Goal: Complete application form

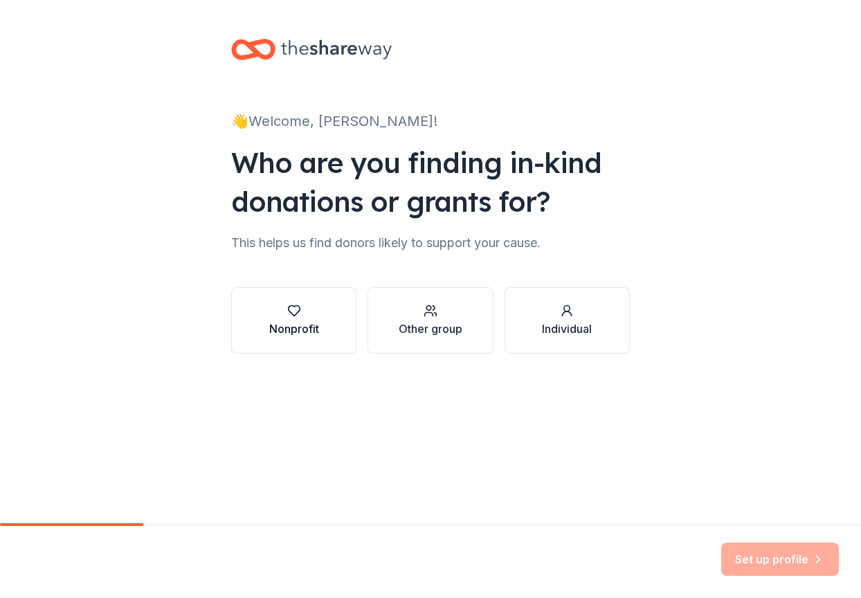
click at [313, 318] on div "Nonprofit" at bounding box center [294, 320] width 50 height 33
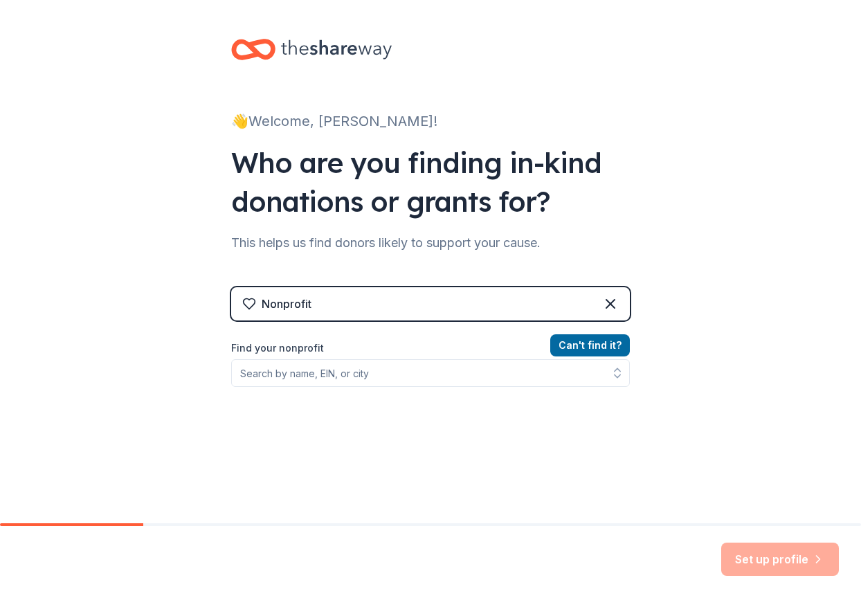
click at [350, 306] on div "Nonprofit" at bounding box center [430, 303] width 398 height 33
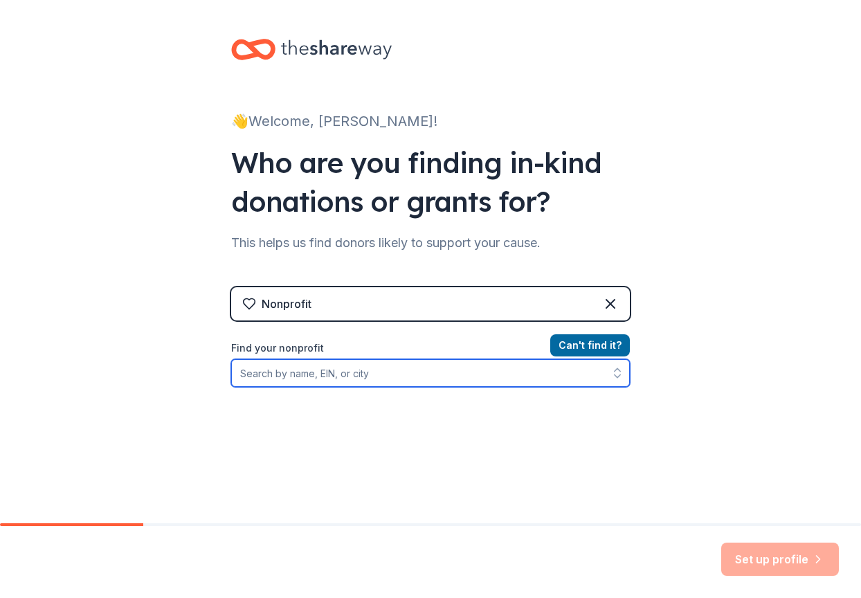
click at [354, 375] on input "Find your nonprofit" at bounding box center [430, 373] width 398 height 28
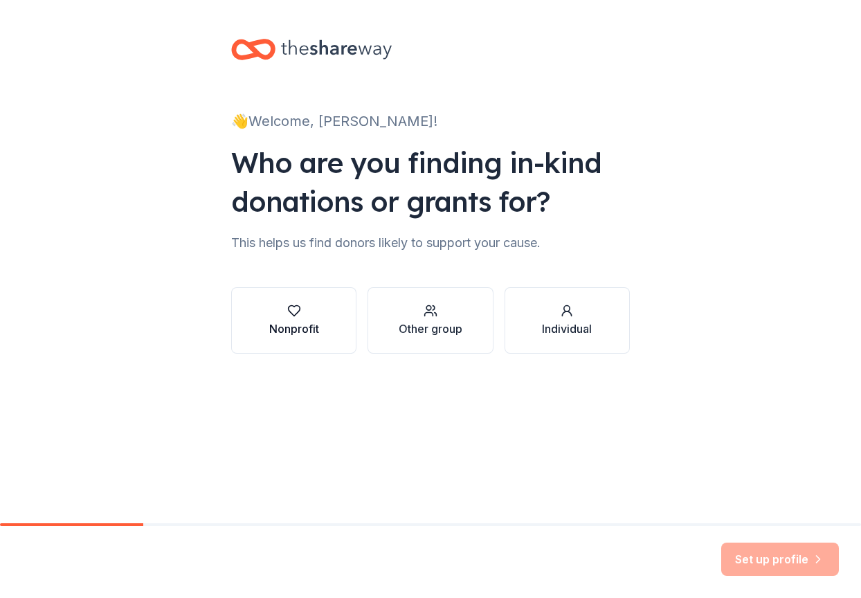
click at [298, 309] on icon "button" at bounding box center [294, 311] width 14 height 14
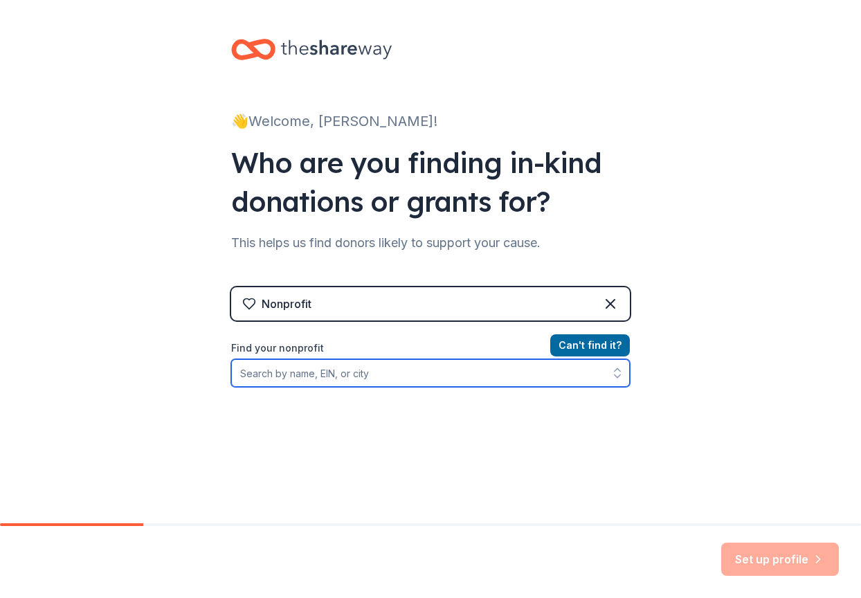
click at [487, 369] on input "Find your nonprofit" at bounding box center [430, 373] width 398 height 28
click at [470, 379] on input "Find your nonprofit" at bounding box center [430, 373] width 398 height 28
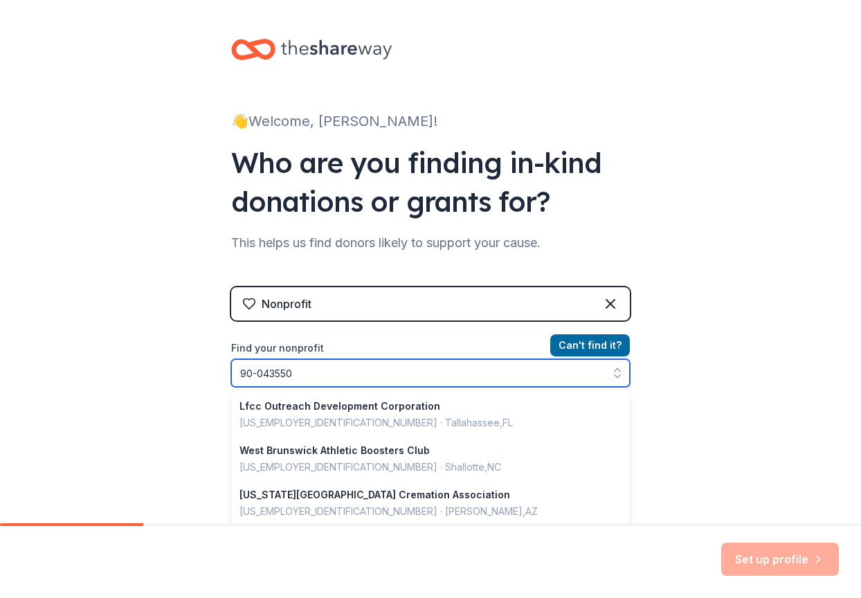
type input "[US_EMPLOYER_IDENTIFICATION_NUMBER]"
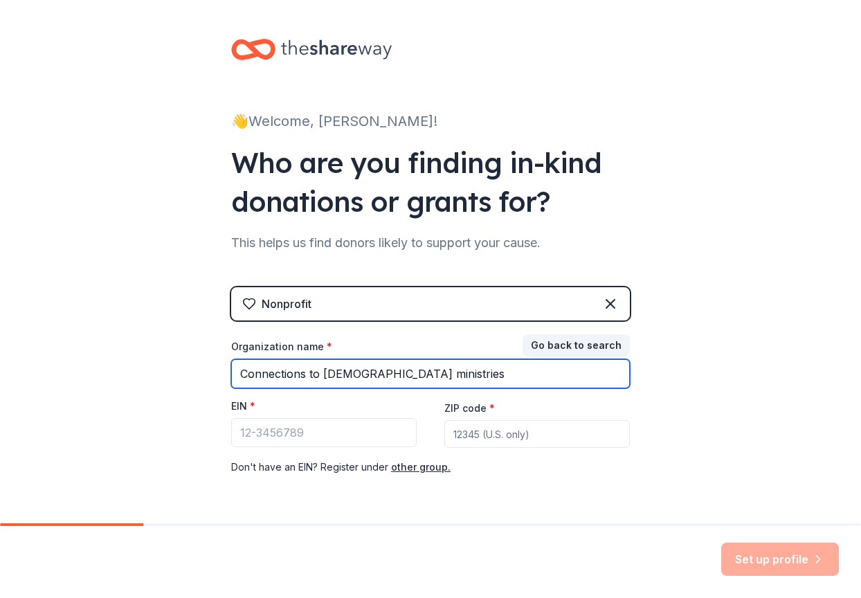
type input "Connections to [DEMOGRAPHIC_DATA] ministries"
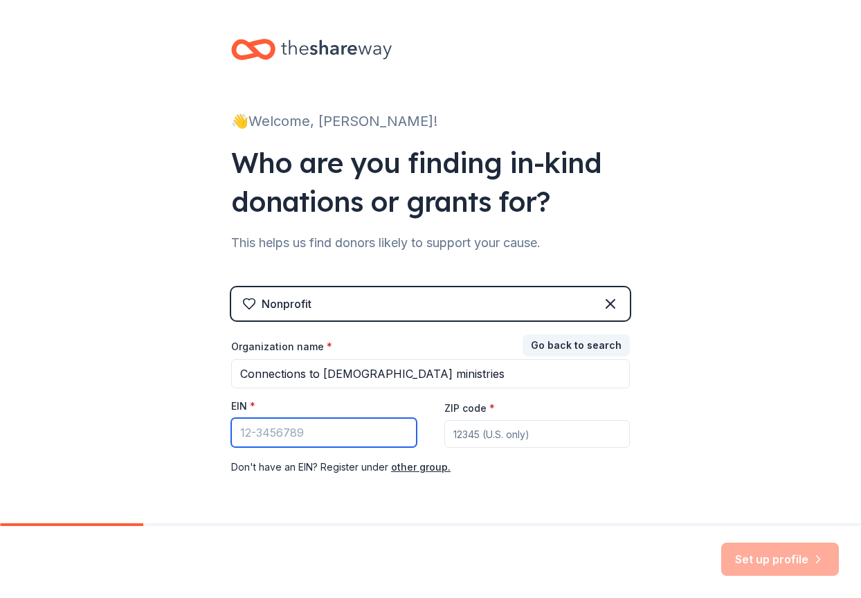
click at [340, 425] on input "EIN *" at bounding box center [323, 432] width 185 height 29
type input "[US_EMPLOYER_IDENTIFICATION_NUMBER]"
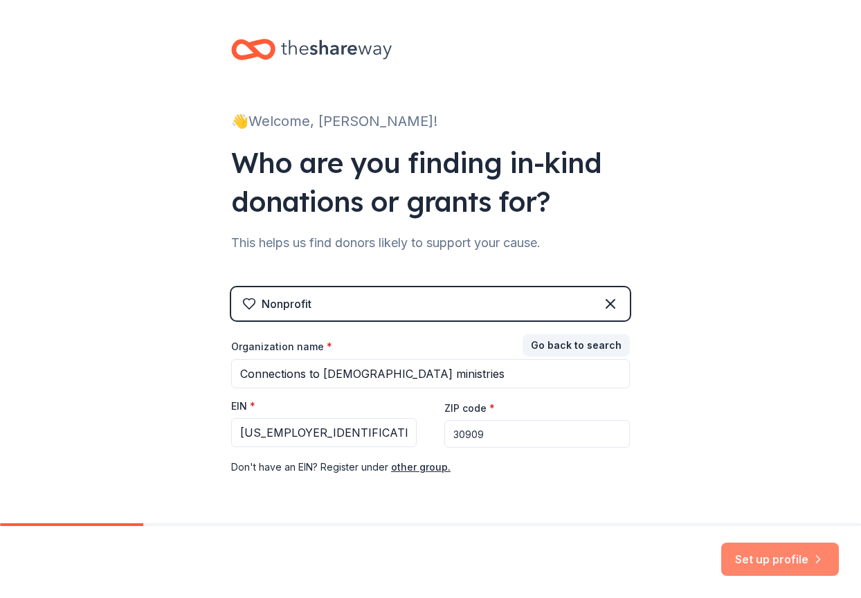
type input "30909"
click at [769, 553] on button "Set up profile" at bounding box center [780, 558] width 118 height 33
click at [751, 560] on div "Set up profile" at bounding box center [780, 558] width 118 height 33
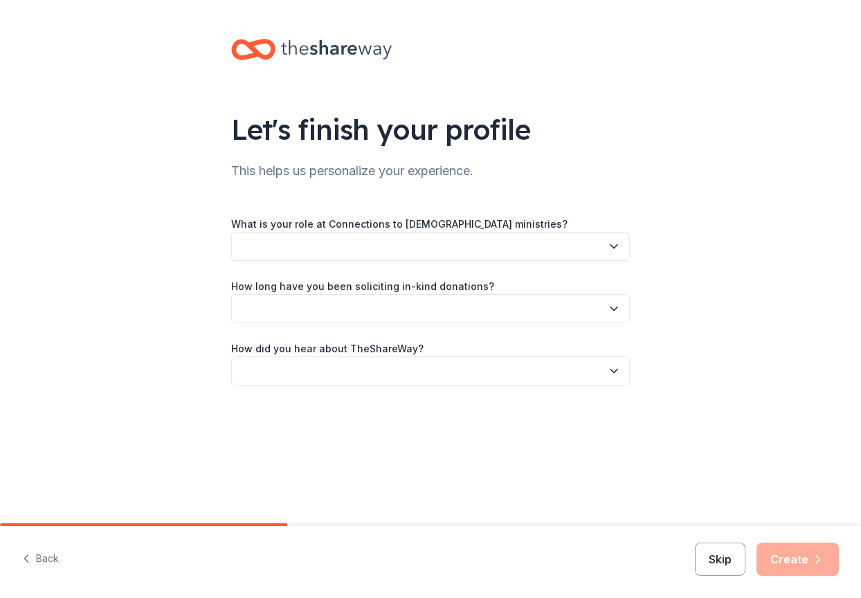
click at [714, 558] on button "Skip" at bounding box center [720, 558] width 50 height 33
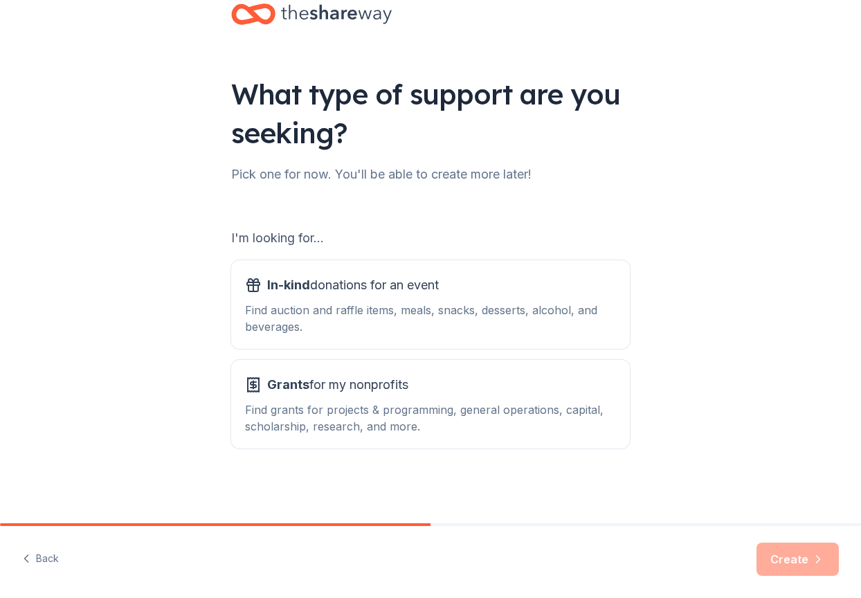
scroll to position [35, 0]
click at [36, 555] on button "Back" at bounding box center [40, 558] width 37 height 29
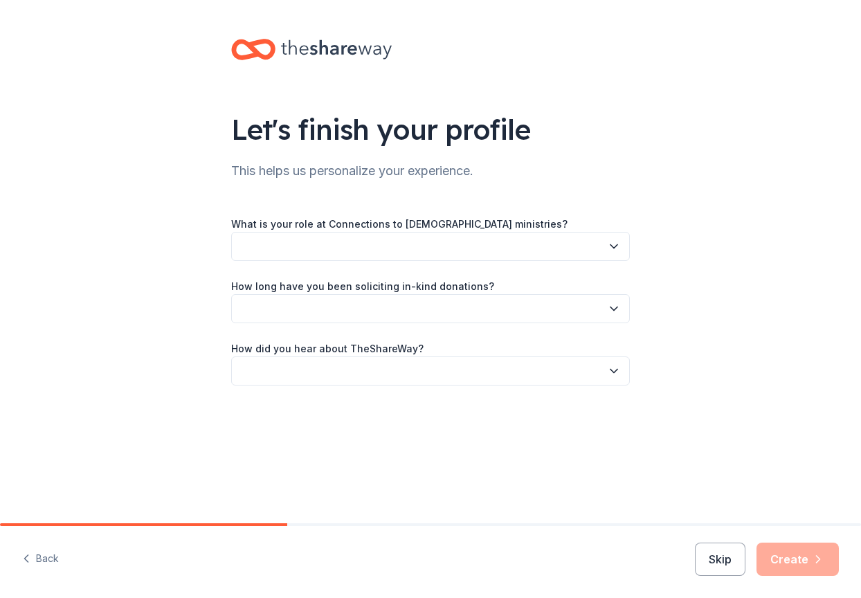
click at [36, 555] on button "Back" at bounding box center [40, 558] width 37 height 29
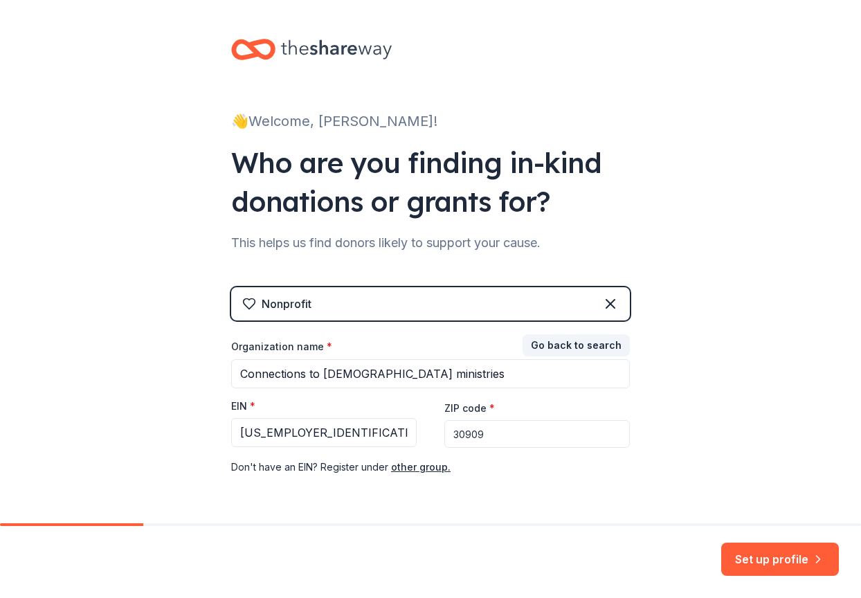
drag, startPoint x: 505, startPoint y: 430, endPoint x: 387, endPoint y: 432, distance: 117.6
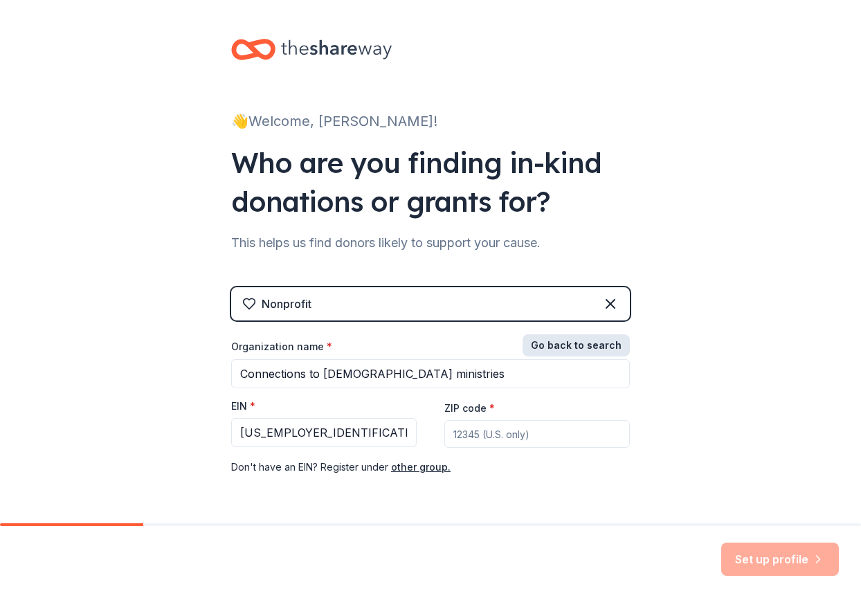
click at [603, 353] on button "Go back to search" at bounding box center [575, 345] width 107 height 22
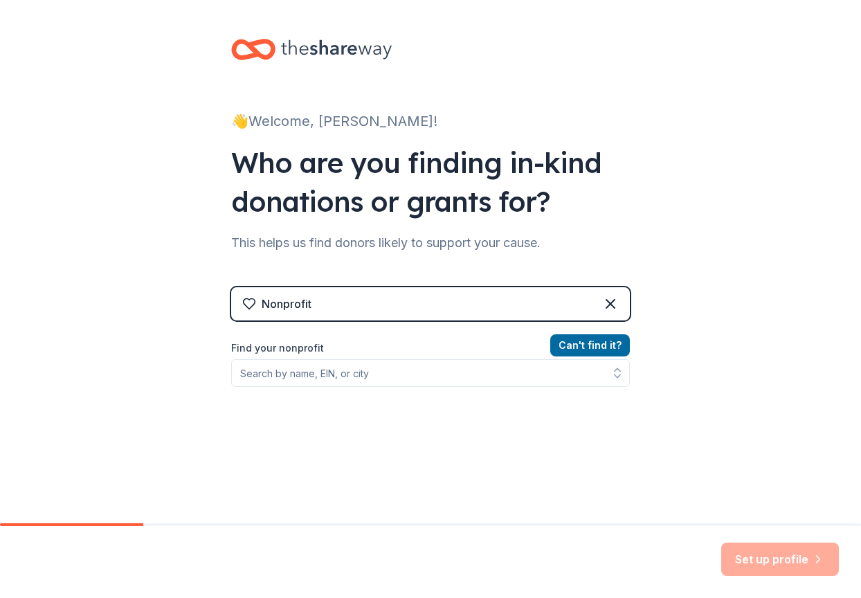
click at [404, 312] on div "Nonprofit" at bounding box center [430, 303] width 398 height 33
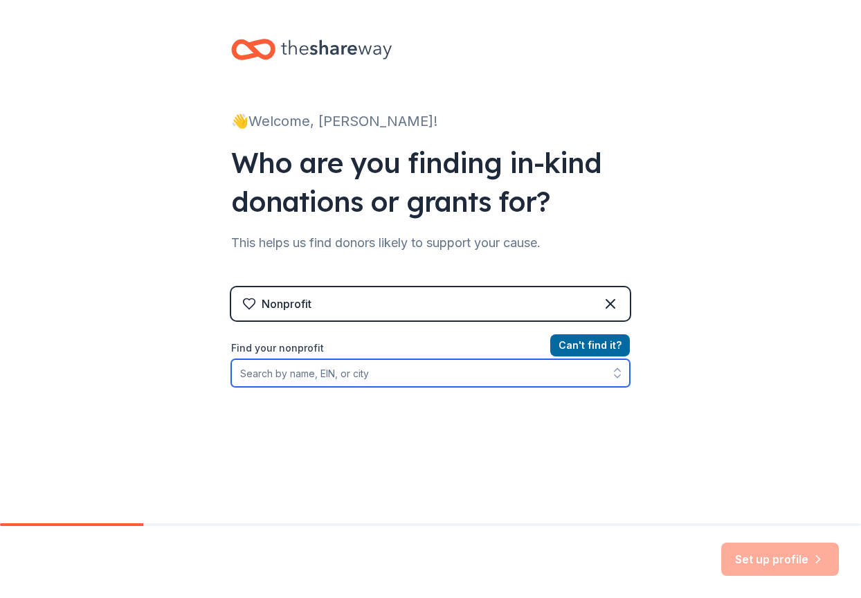
click at [426, 380] on input "Find your nonprofit" at bounding box center [430, 373] width 398 height 28
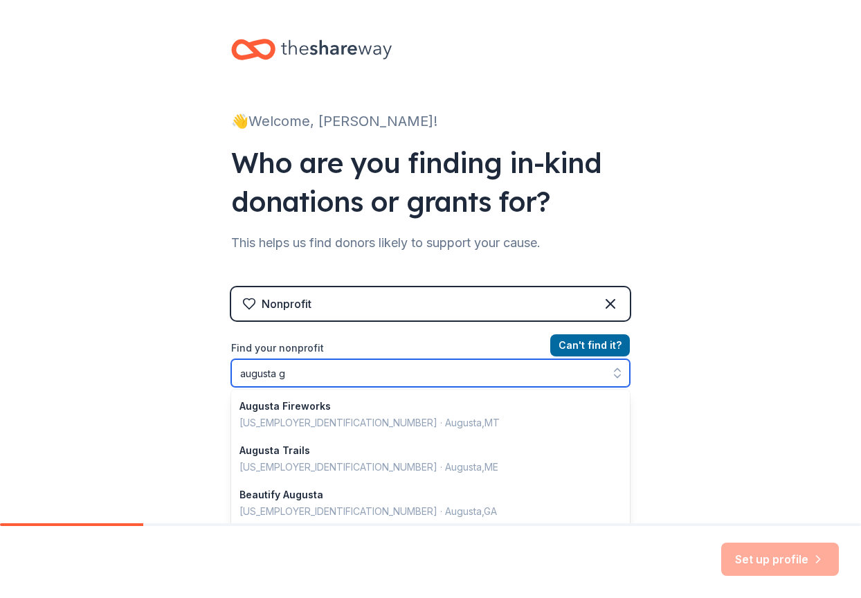
type input "augusta ga"
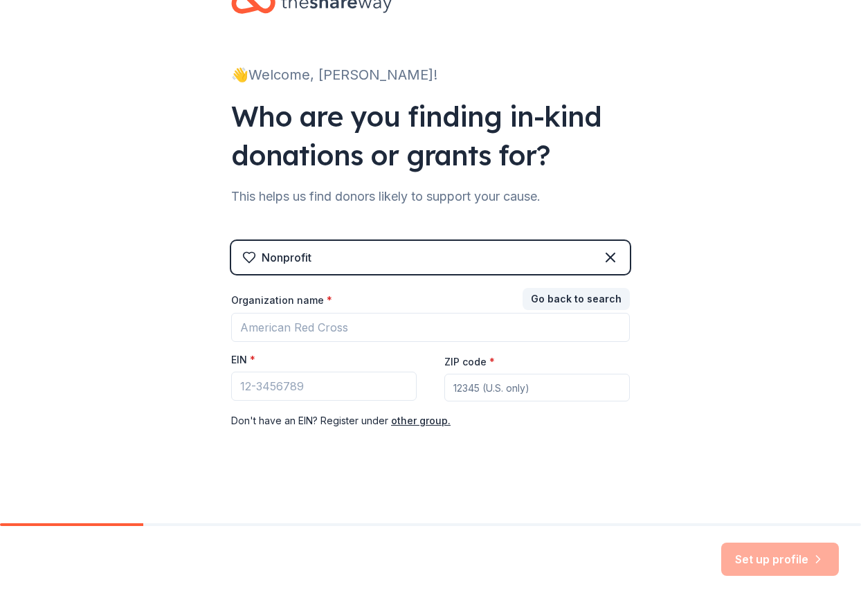
click at [724, 401] on div "👋 Welcome, [PERSON_NAME]! Who are you finding in-kind donations or grants for? …" at bounding box center [430, 238] width 861 height 569
click at [617, 259] on icon at bounding box center [610, 258] width 17 height 17
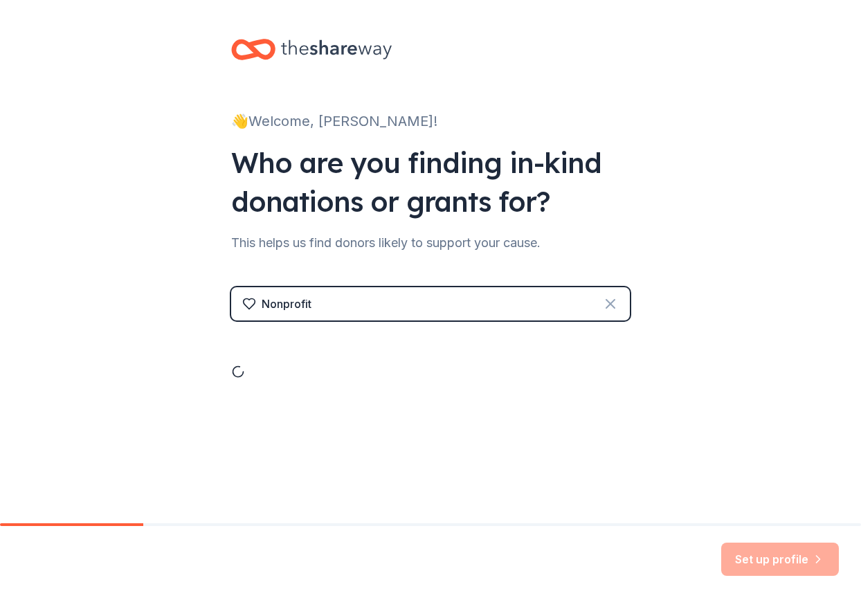
scroll to position [0, 0]
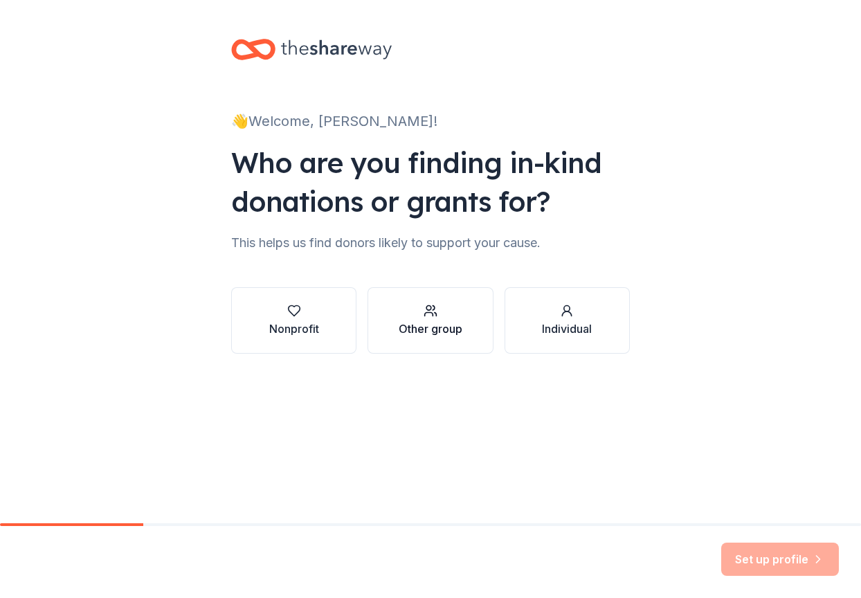
click at [442, 340] on button "Other group" at bounding box center [429, 320] width 125 height 66
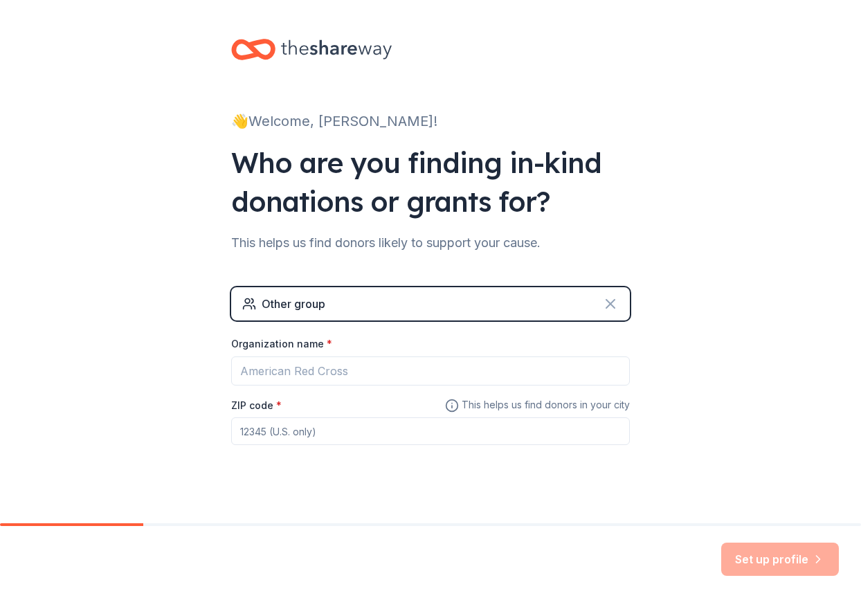
click at [615, 304] on icon at bounding box center [610, 303] width 17 height 17
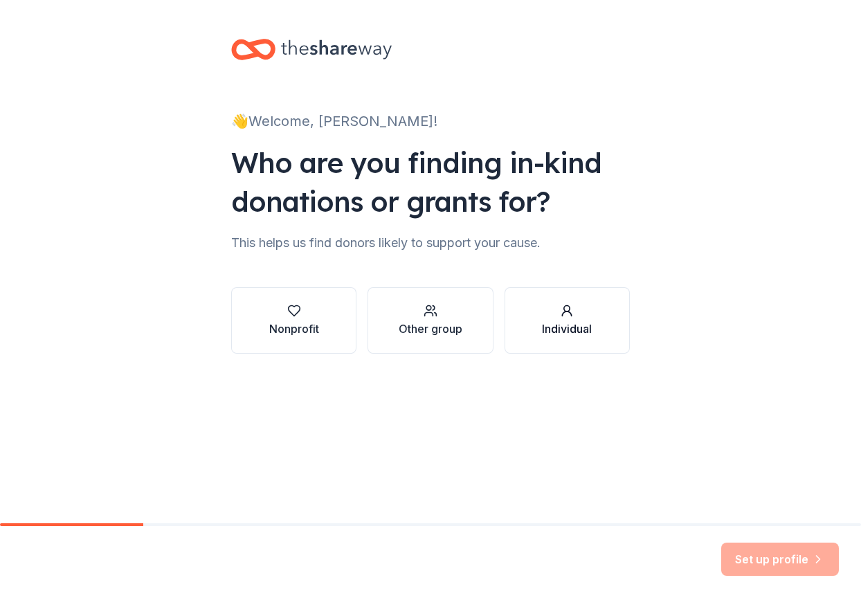
click at [591, 315] on div "button" at bounding box center [567, 311] width 50 height 14
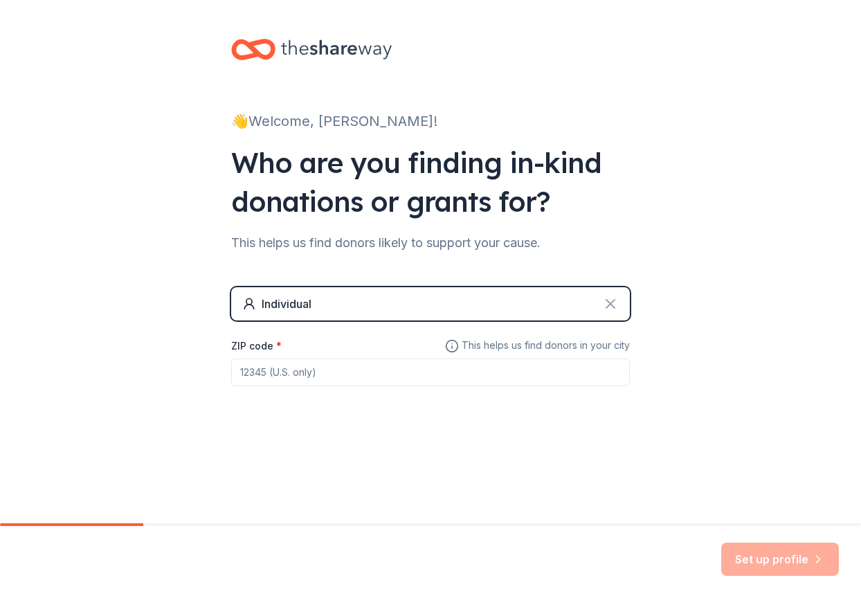
click at [608, 302] on icon at bounding box center [610, 304] width 8 height 8
